Goal: Information Seeking & Learning: Learn about a topic

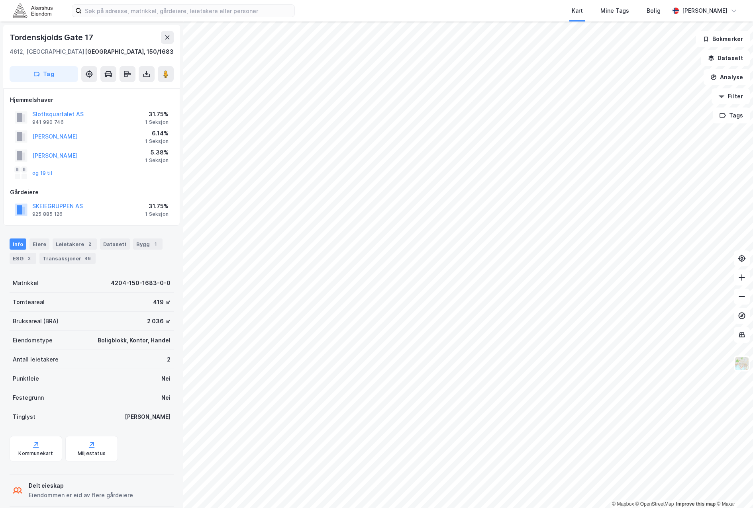
click at [107, 193] on div "Gårdeiere" at bounding box center [91, 193] width 163 height 10
